Goal: Information Seeking & Learning: Learn about a topic

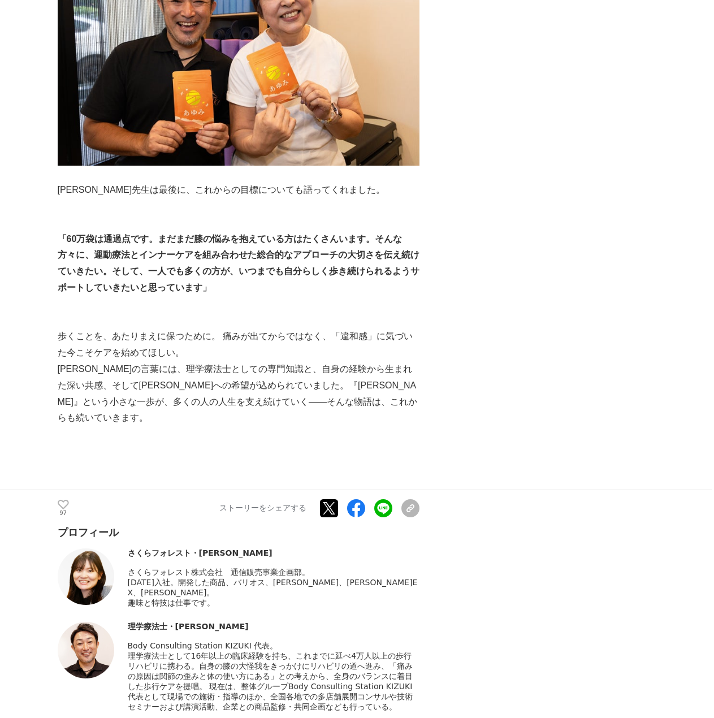
scroll to position [5713, 0]
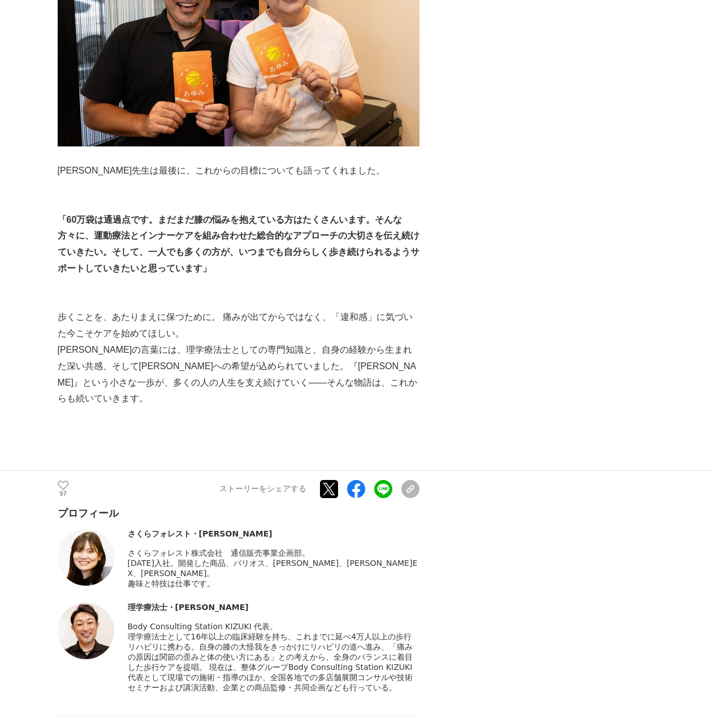
click at [165, 632] on span "理学療法士として16年以上の臨床経験を持ち、これまでに延べ4万人以上の歩行リハビリに携わる。自身の膝の大怪我をきっかけにリハビリの道へ進み、「痛みの原因は関節…" at bounding box center [270, 662] width 285 height 60
drag, startPoint x: 130, startPoint y: 471, endPoint x: 401, endPoint y: 570, distance: 289.2
click at [330, 632] on span "理学療法士として16年以上の臨床経験を持ち、これまでに延べ4万人以上の歩行リハビリに携わる。自身の膝の大怪我をきっかけにリハビリの道へ進み、「痛みの原因は関節…" at bounding box center [270, 662] width 285 height 60
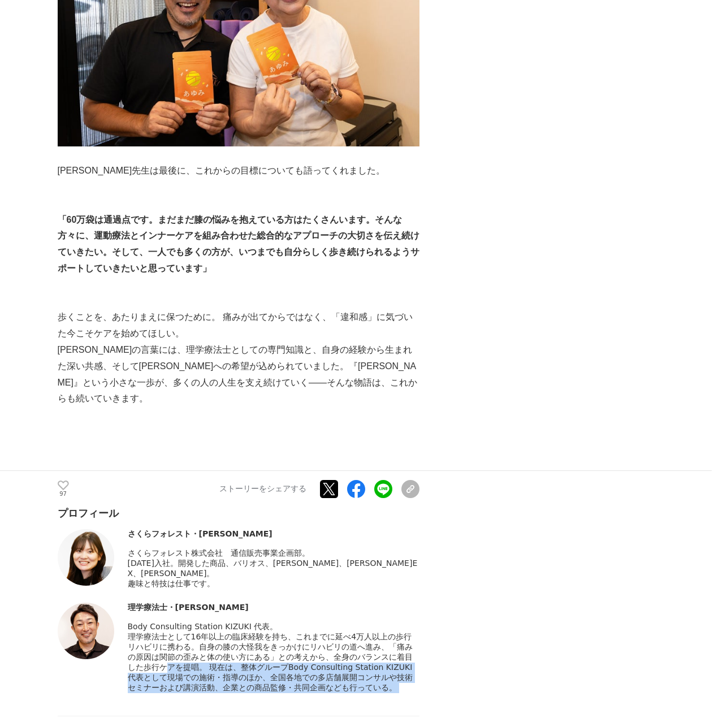
drag, startPoint x: 405, startPoint y: 570, endPoint x: 223, endPoint y: 519, distance: 189.3
click at [223, 632] on span "理学療法士として16年以上の臨床経験を持ち、これまでに延べ4万人以上の歩行リハビリに携わる。自身の膝の大怪我をきっかけにリハビリの道へ進み、「痛みの原因は関節…" at bounding box center [270, 662] width 285 height 60
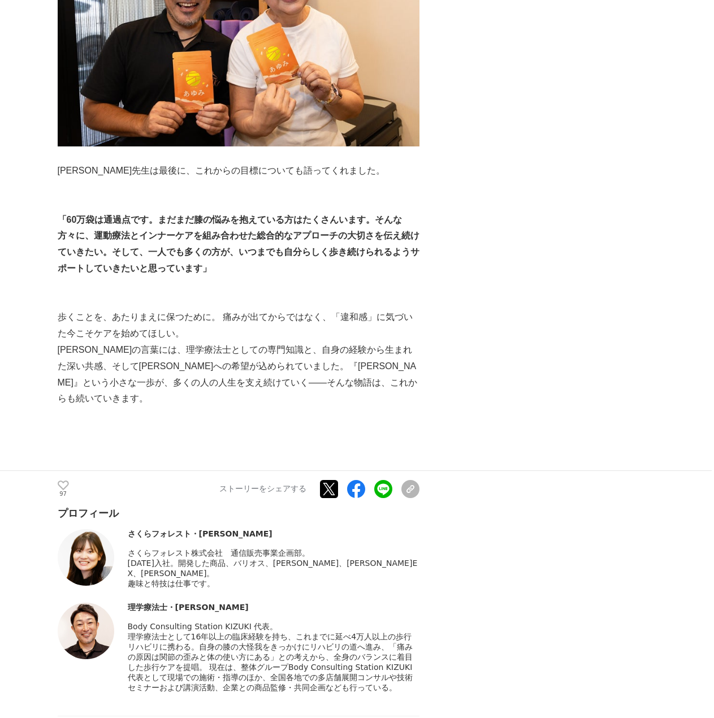
drag, startPoint x: 395, startPoint y: 563, endPoint x: 129, endPoint y: 468, distance: 282.7
click at [129, 603] on div "理学療法士・[PERSON_NAME] Body Consulting Station KIZUKI 代表。" at bounding box center [274, 648] width 292 height 90
copy div "理学療法士・[PERSON_NAME] Body Consulting Station KIZUKI 代表。 理学療法士として16年以上の臨床経験を持ち、これ…"
